Goal: Feedback & Contribution: Contribute content

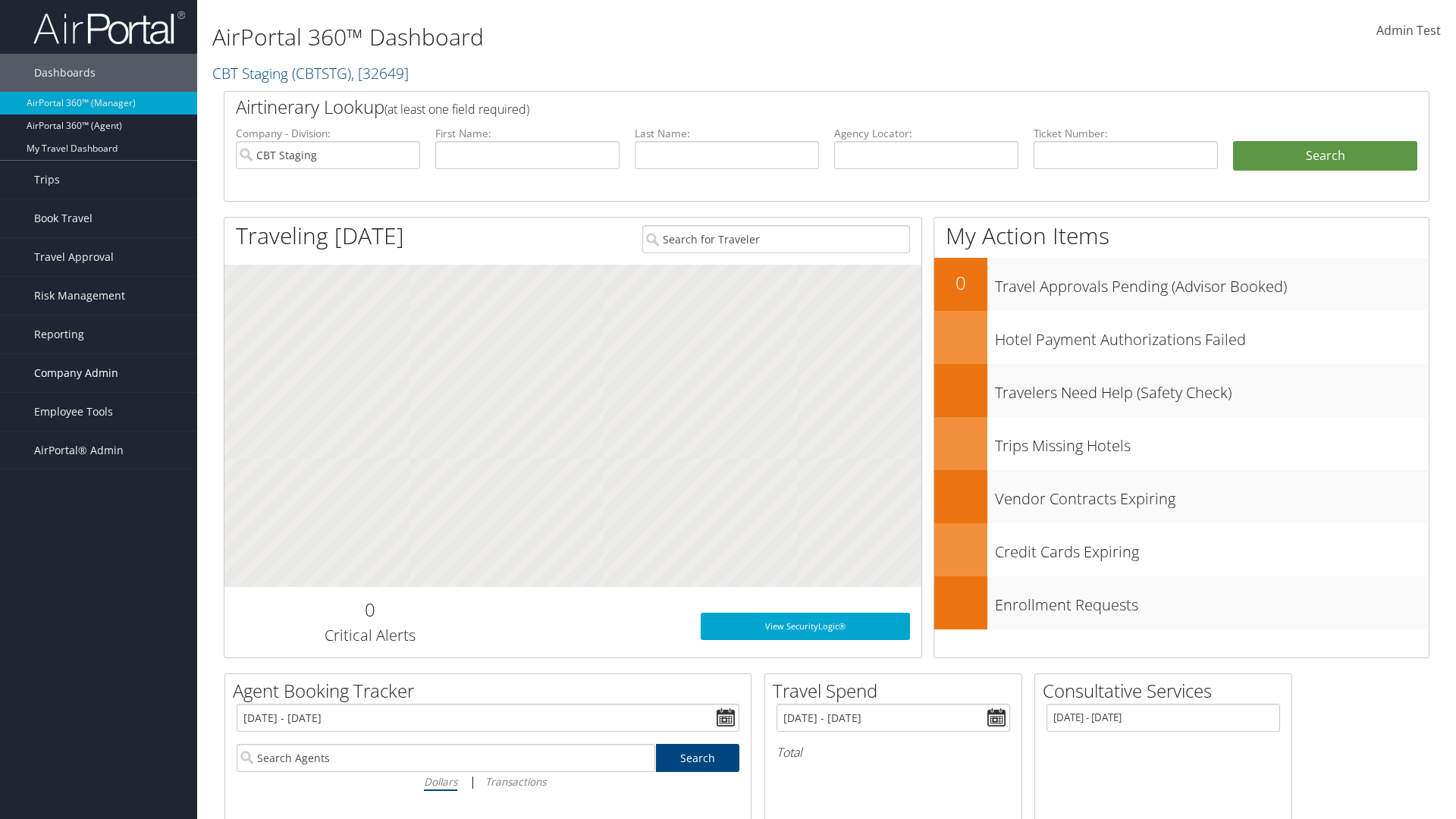
click at [98, 373] on span "Company Admin" at bounding box center [76, 373] width 84 height 38
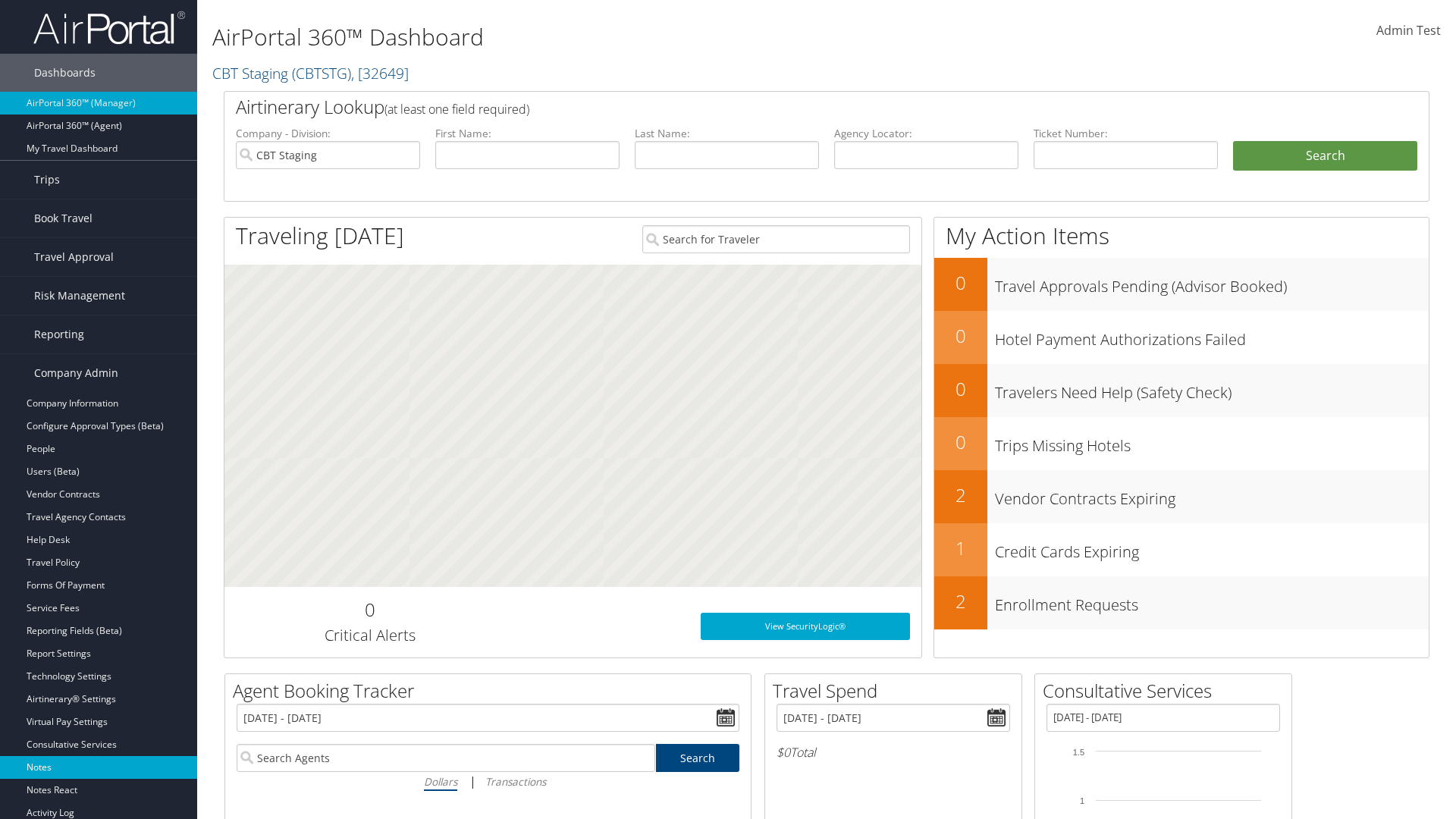
click at [98, 756] on link "Notes" at bounding box center [98, 768] width 198 height 23
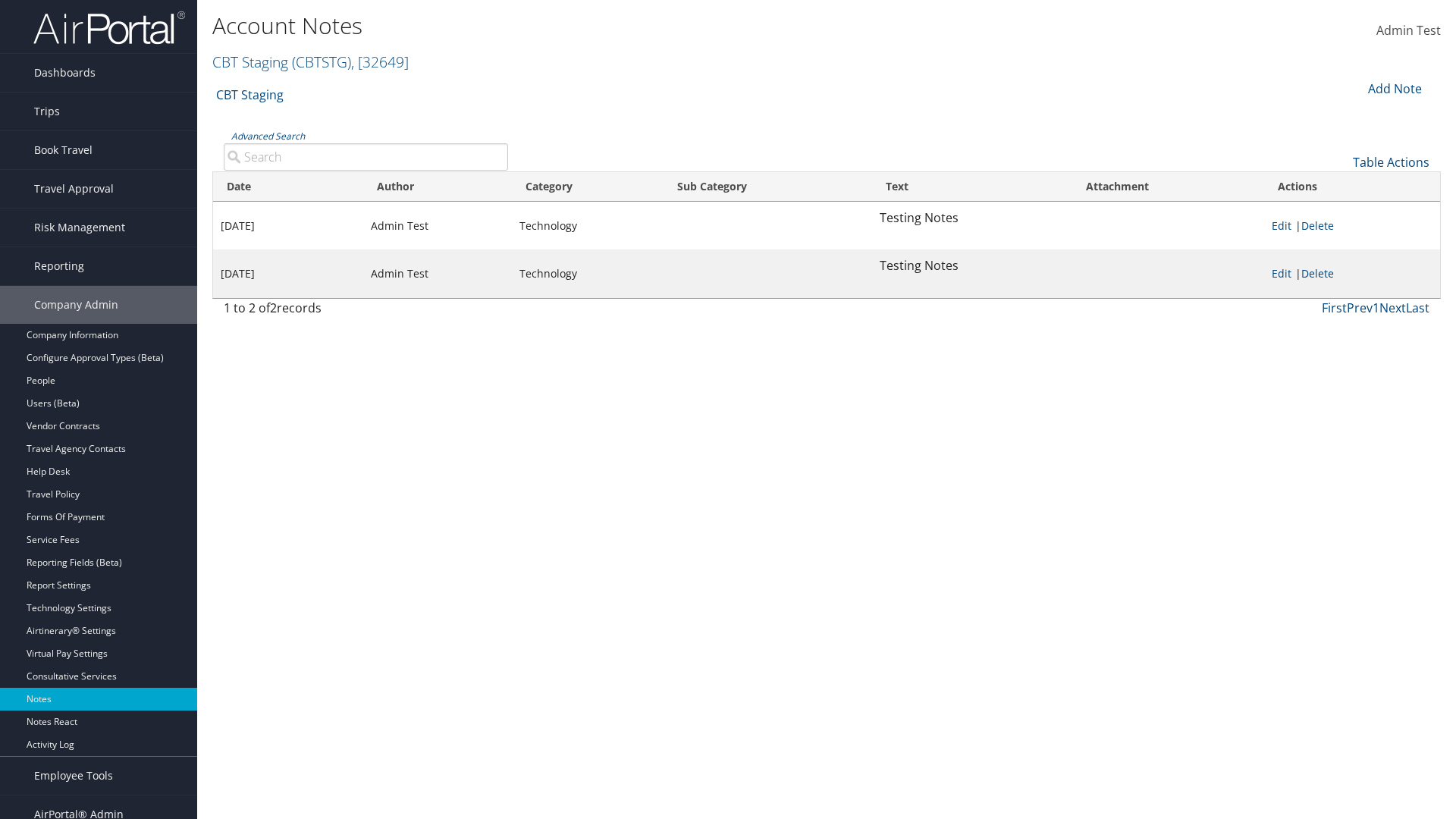
click at [1393, 88] on div "Add Note" at bounding box center [1393, 89] width 72 height 18
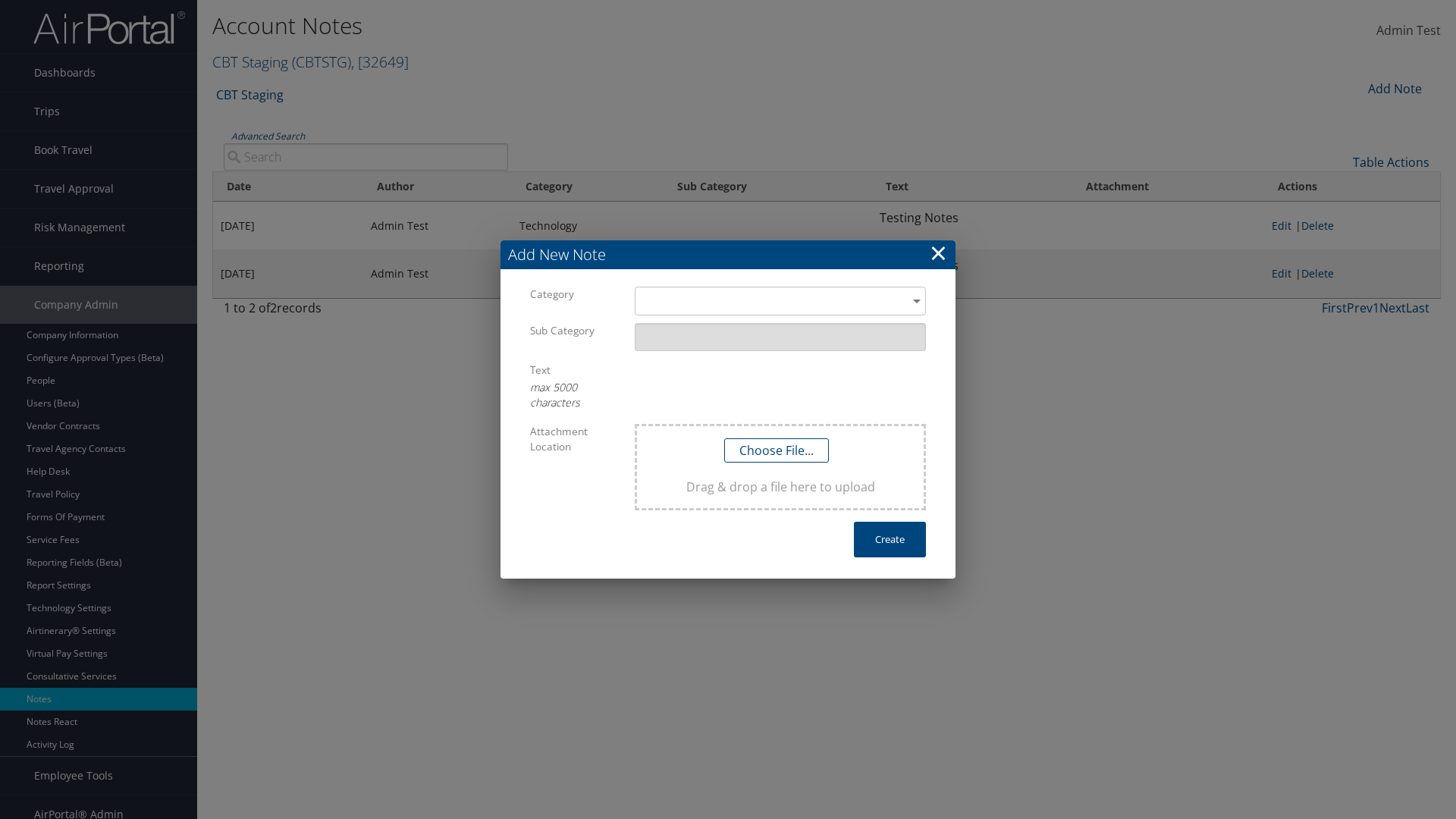
click at [728, 255] on h3 "Add New Note" at bounding box center [728, 254] width 455 height 29
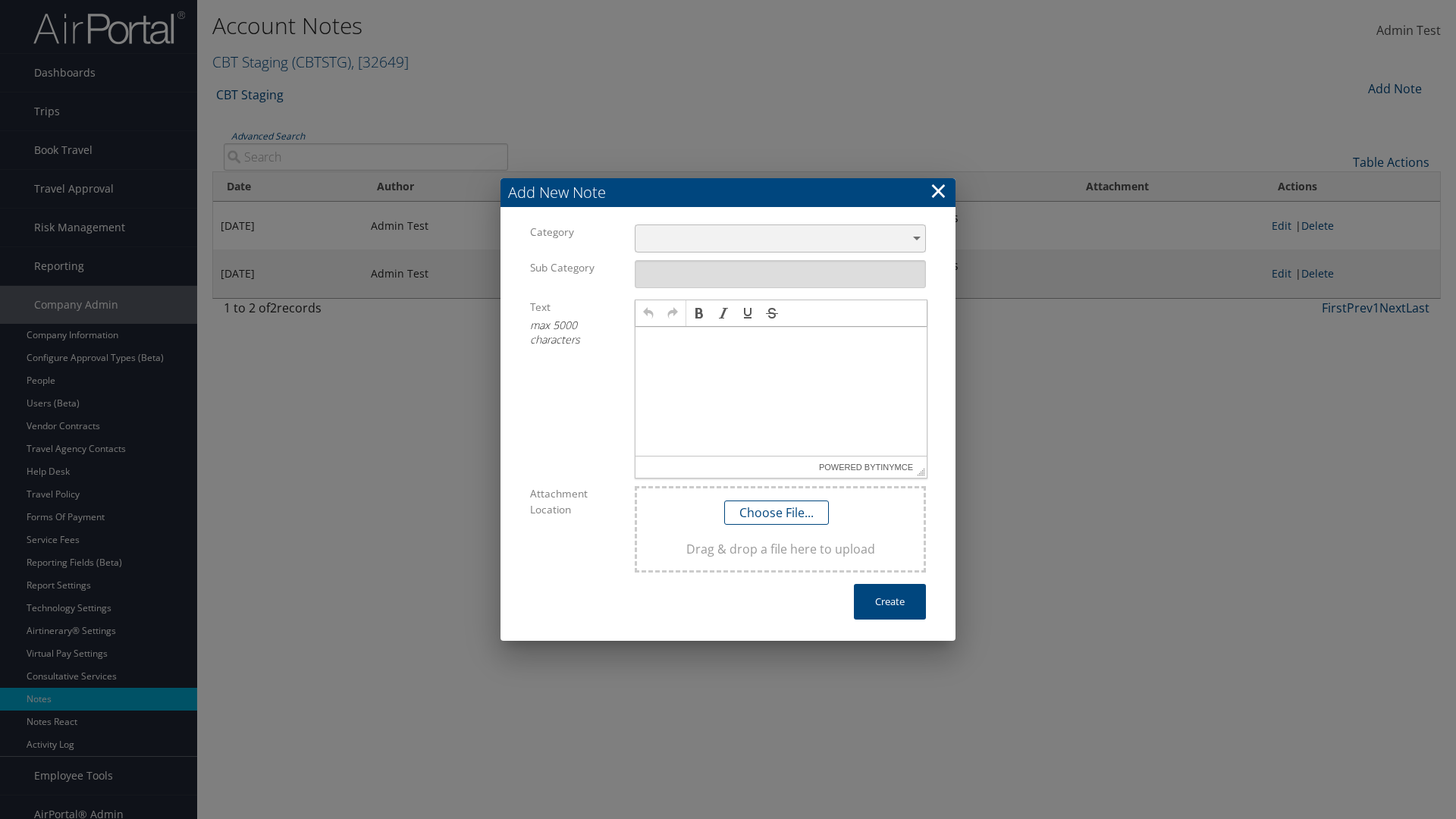
click at [781, 238] on div "​" at bounding box center [781, 238] width 292 height 28
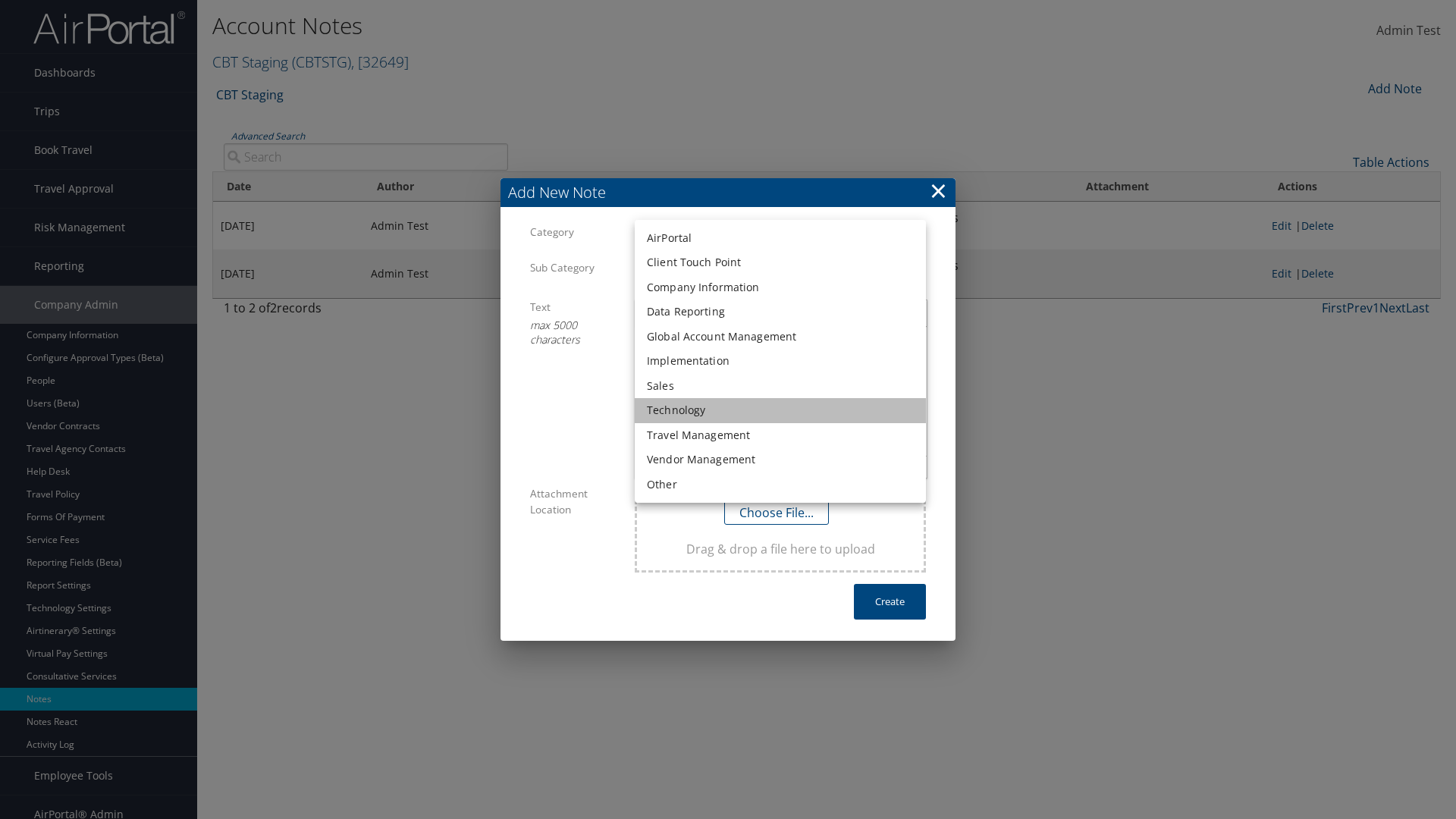
click at [781, 411] on li "Technology" at bounding box center [781, 411] width 292 height 25
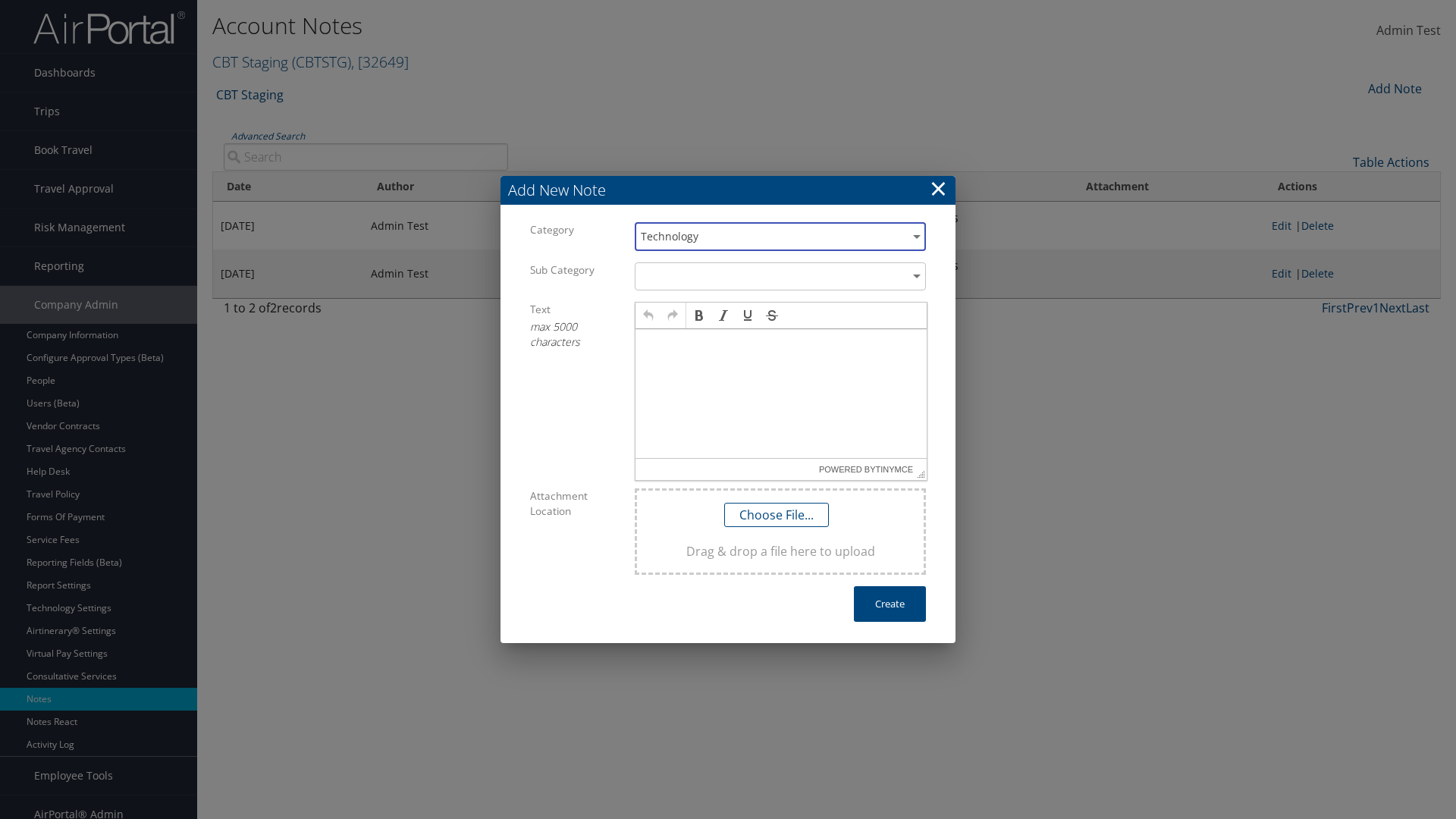
click at [782, 343] on p at bounding box center [781, 344] width 279 height 12
click at [889, 604] on button "Create" at bounding box center [889, 604] width 72 height 36
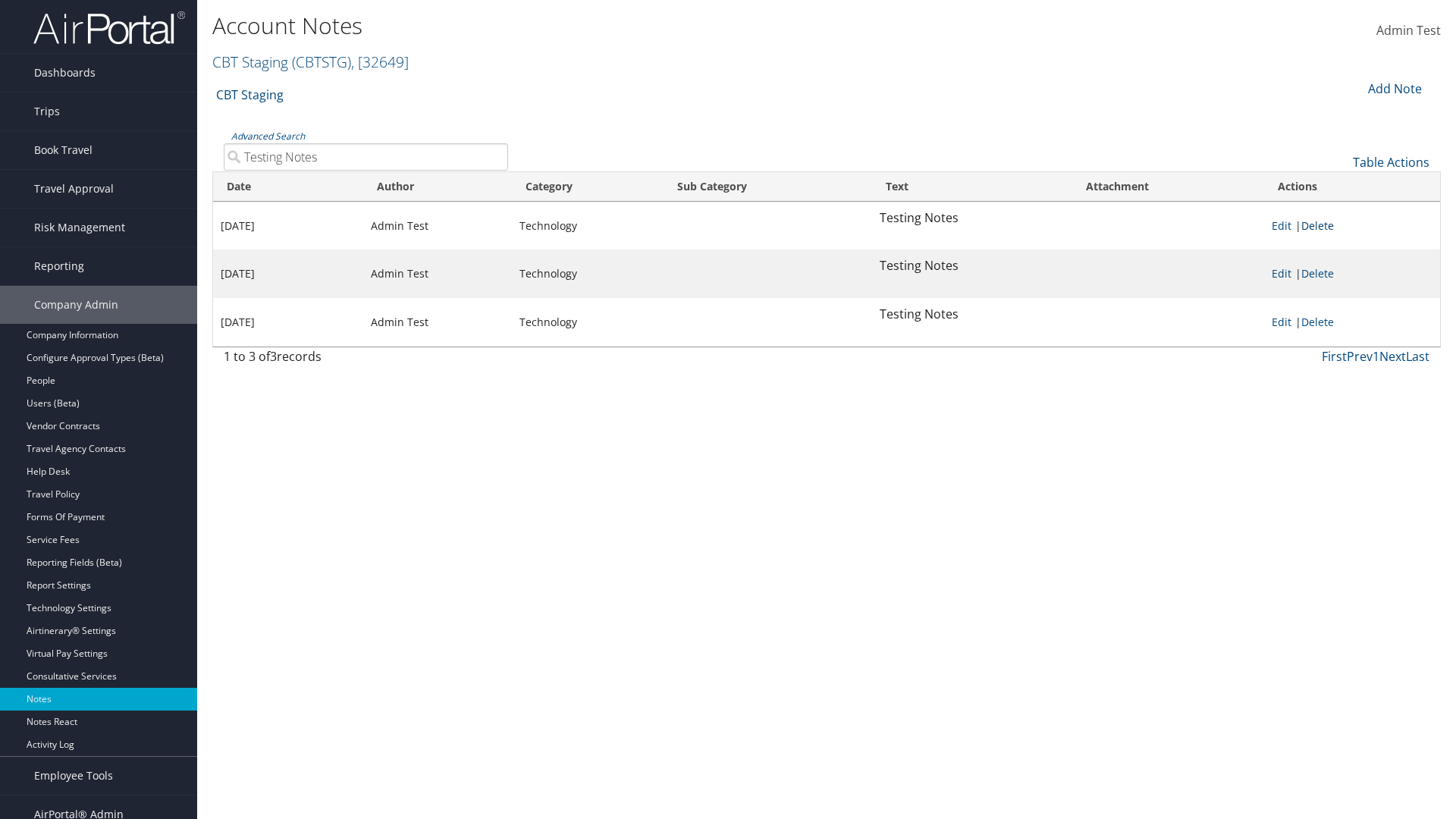
type input "Testing Notes"
click at [1320, 225] on link "Delete" at bounding box center [1318, 225] width 32 height 15
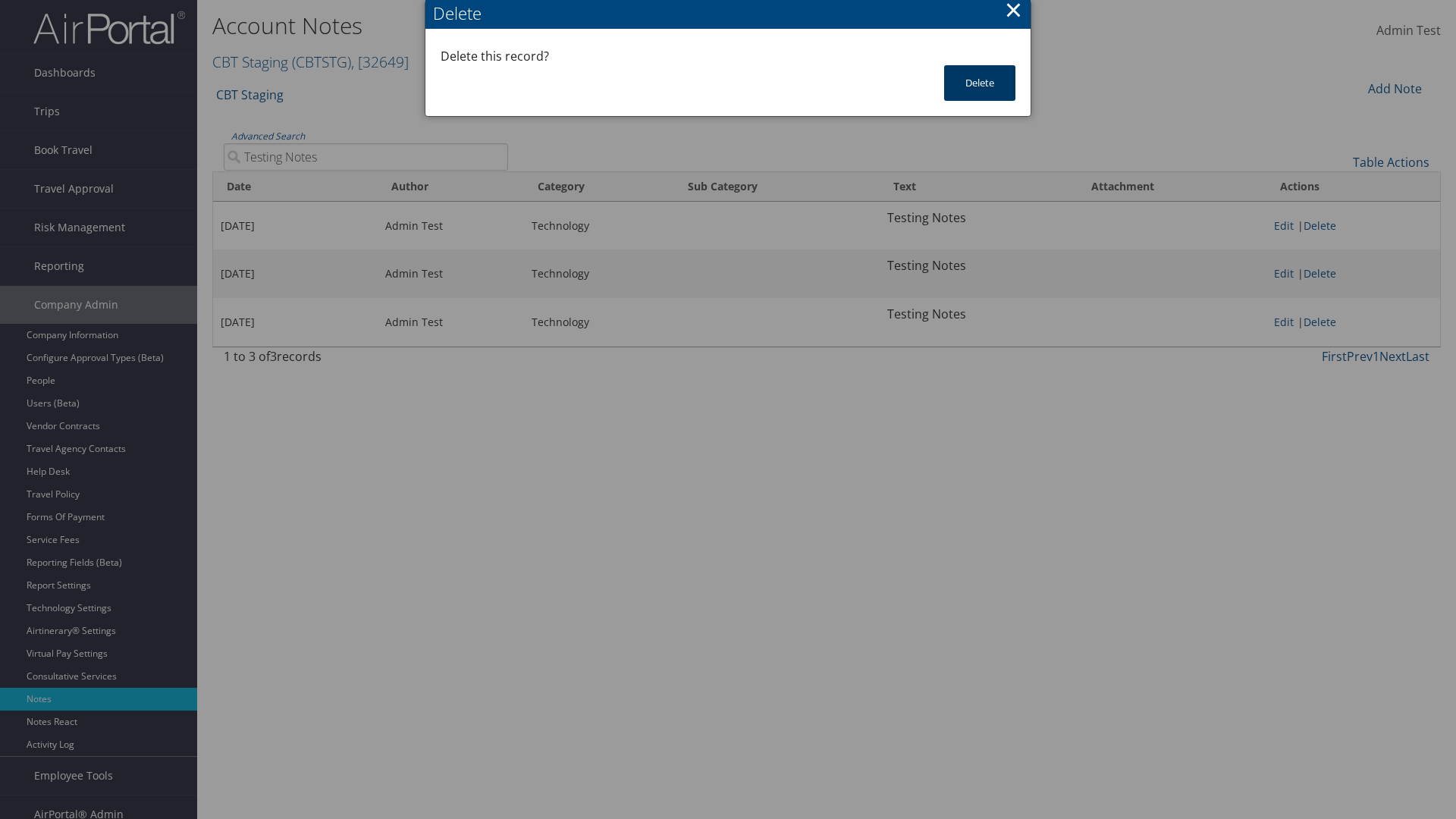
click at [980, 83] on button "Delete" at bounding box center [980, 83] width 71 height 36
